Goal: Task Accomplishment & Management: Manage account settings

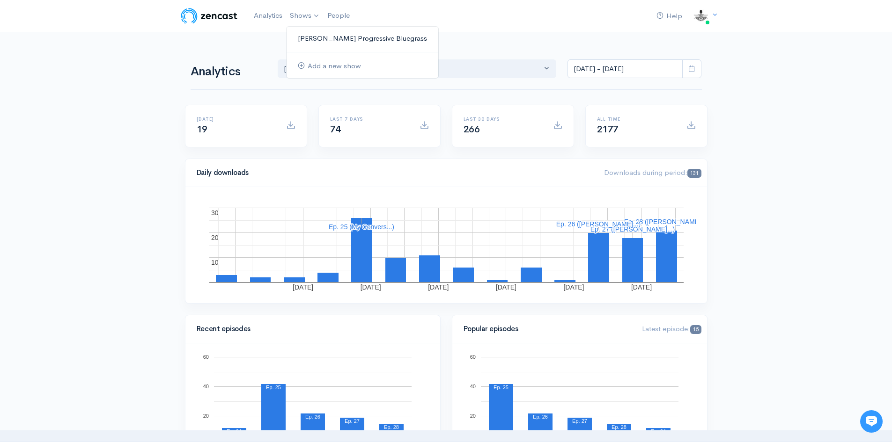
click at [332, 35] on link "[PERSON_NAME] Progressive Bluegrass" at bounding box center [363, 38] width 152 height 16
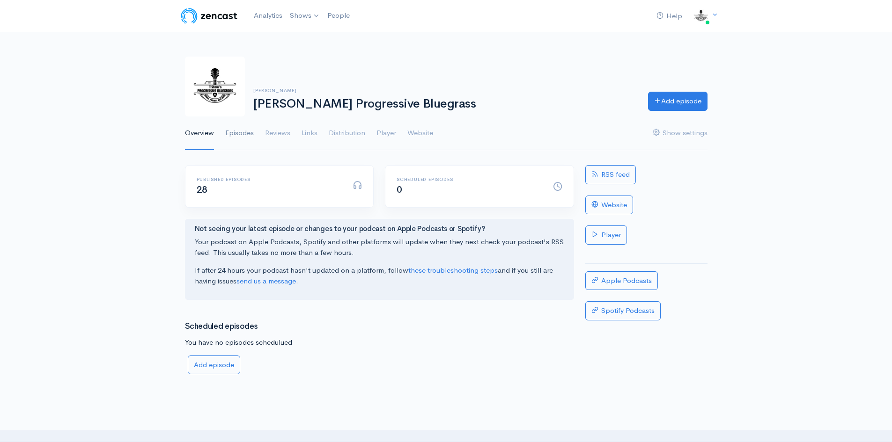
click at [243, 134] on link "Episodes" at bounding box center [239, 134] width 29 height 34
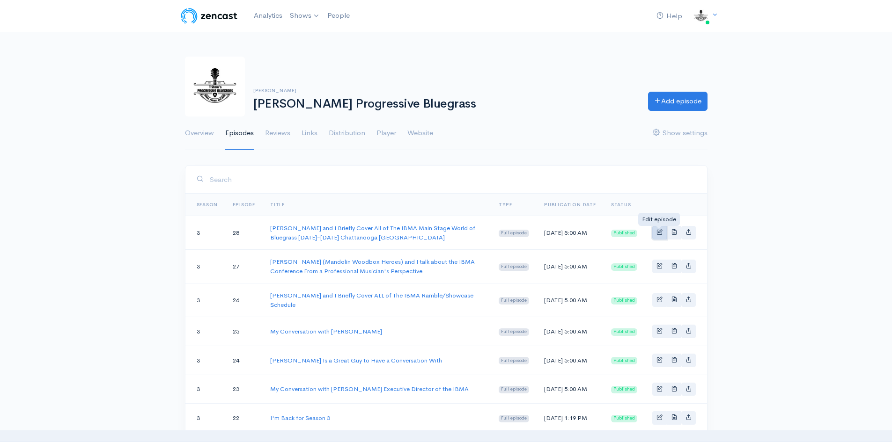
click at [658, 231] on span "Basic example" at bounding box center [659, 232] width 6 height 6
click at [688, 233] on icon "Basic example" at bounding box center [689, 232] width 6 height 6
type input "https://t-shaw-s-progressive-bluegrass.zencast.website/episodes/randy-steele-an…"
type input "https://media.zencast.fm/t-shaw-s-progressive-bluegrass/79e19324-d330-4bdf-981f…"
type input "<iframe src='https://share.zencast.fm/embed/episode/79e19324-d330-4bdf-981f-e90…"
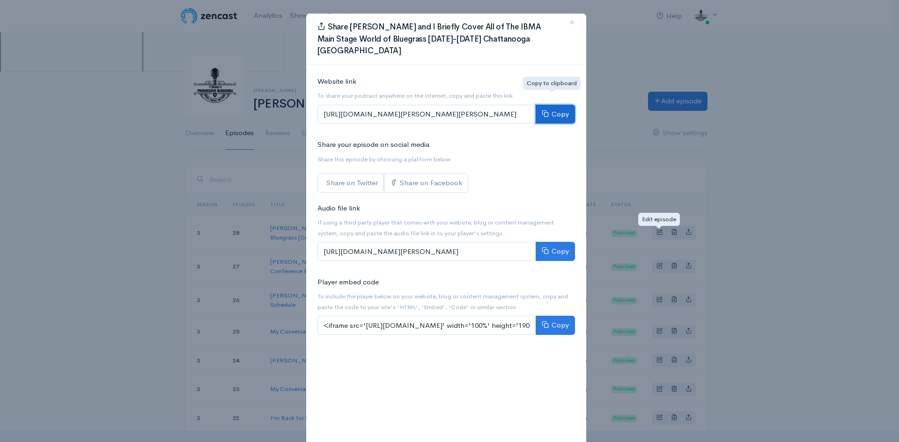
click at [551, 105] on button "Copy" at bounding box center [555, 114] width 39 height 19
click at [569, 22] on span "×" at bounding box center [572, 22] width 6 height 14
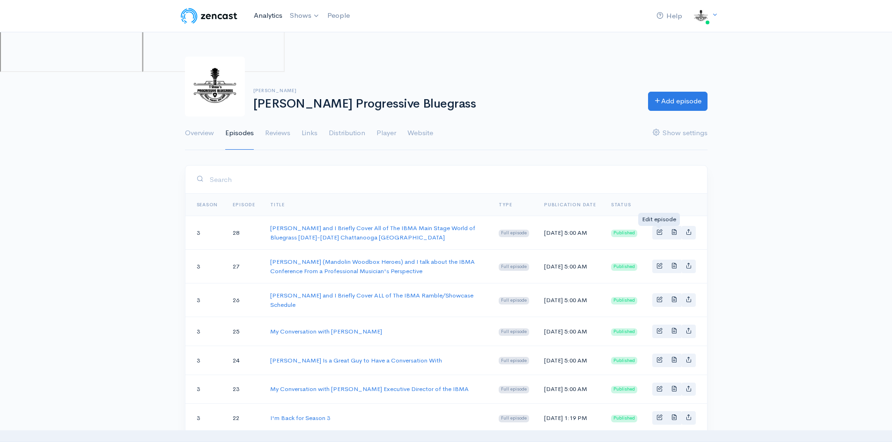
click at [272, 14] on link "Analytics" at bounding box center [268, 16] width 36 height 20
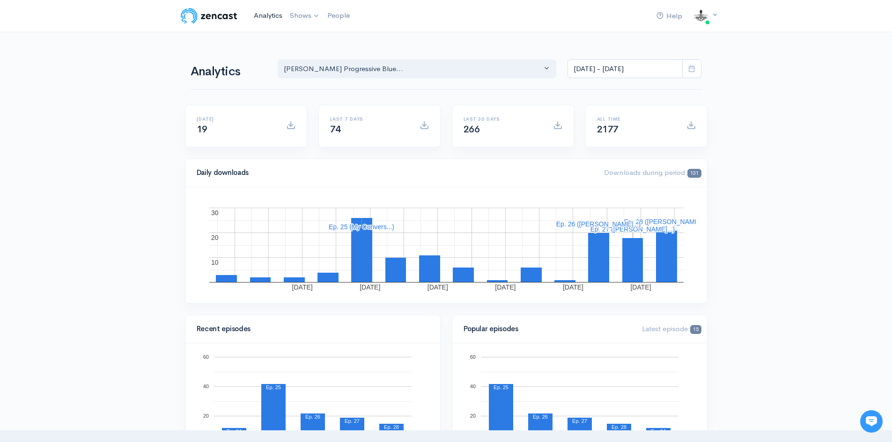
click at [272, 14] on link "Analytics" at bounding box center [268, 16] width 36 height 20
